Goal: Information Seeking & Learning: Find specific page/section

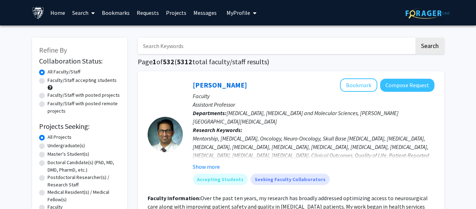
click at [179, 44] on input "Search Keywords" at bounding box center [276, 46] width 277 height 16
paste input "[PERSON_NAME]"
type input "[PERSON_NAME]"
click at [437, 51] on button "Search" at bounding box center [430, 46] width 29 height 16
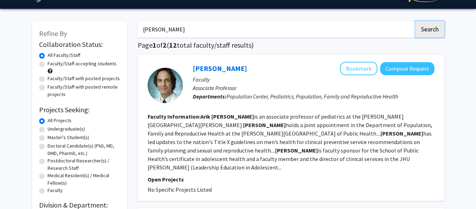
scroll to position [16, 3]
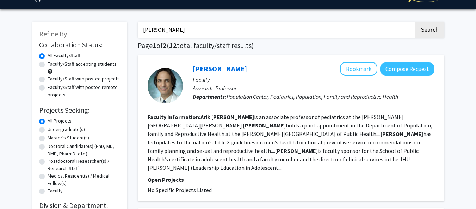
click at [210, 67] on link "[PERSON_NAME]" at bounding box center [220, 68] width 54 height 9
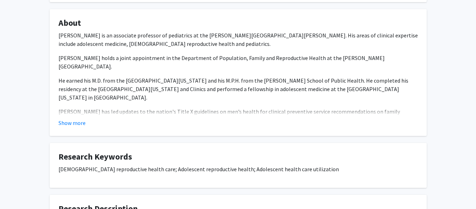
scroll to position [108, 0]
click at [67, 126] on button "Show more" at bounding box center [72, 122] width 27 height 8
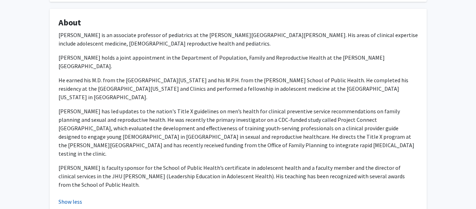
scroll to position [0, 0]
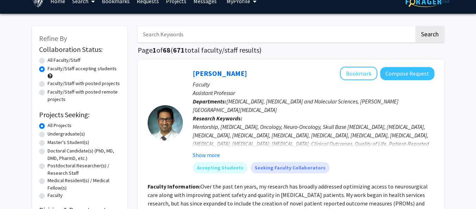
scroll to position [10, 1]
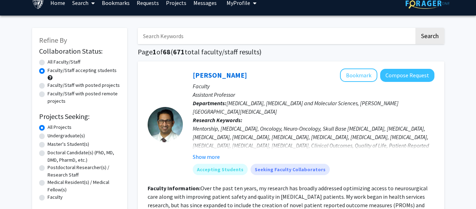
click at [171, 38] on input "Search Keywords" at bounding box center [276, 36] width 277 height 16
type input "critical"
click at [416, 28] on button "Search" at bounding box center [430, 36] width 29 height 16
radio input "true"
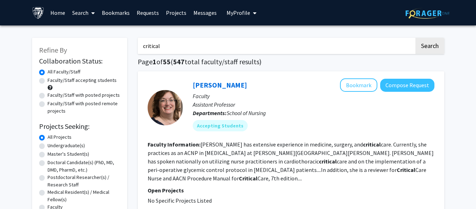
click at [108, 78] on label "Faculty/Staff accepting students" at bounding box center [82, 79] width 69 height 7
click at [52, 78] on input "Faculty/Staff accepting students" at bounding box center [50, 78] width 5 height 5
radio input "true"
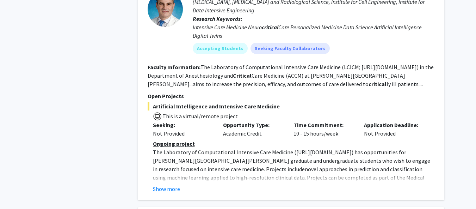
scroll to position [423, 0]
drag, startPoint x: 355, startPoint y: 59, endPoint x: 409, endPoint y: 59, distance: 53.2
click at [409, 63] on fg-read-more "The Laboratory of Computational Intensive Care Medicine (LCICM; https://lcicm.j…" at bounding box center [291, 75] width 286 height 24
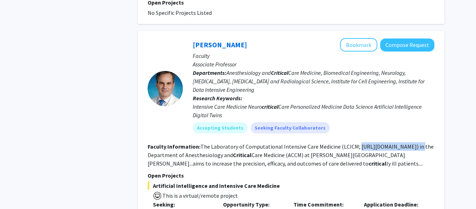
scroll to position [344, 0]
